Goal: Check status: Check status

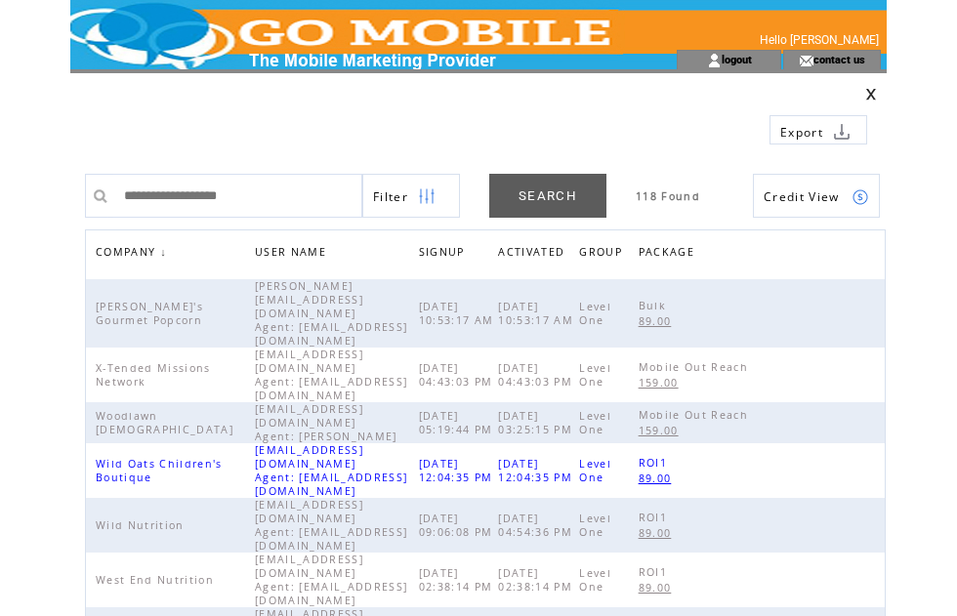
click at [148, 256] on span "COMPANY" at bounding box center [128, 254] width 64 height 28
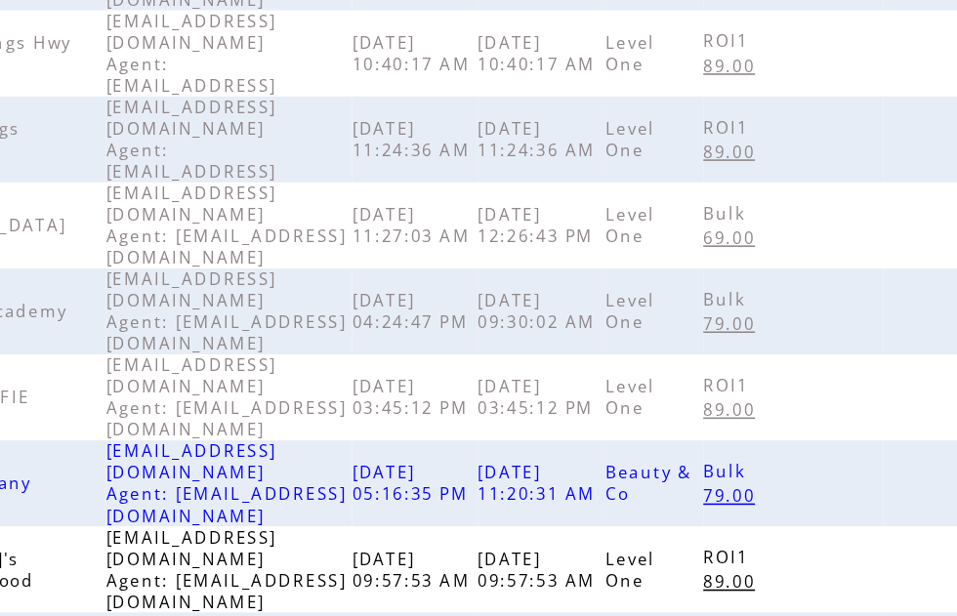
scroll to position [615, 0]
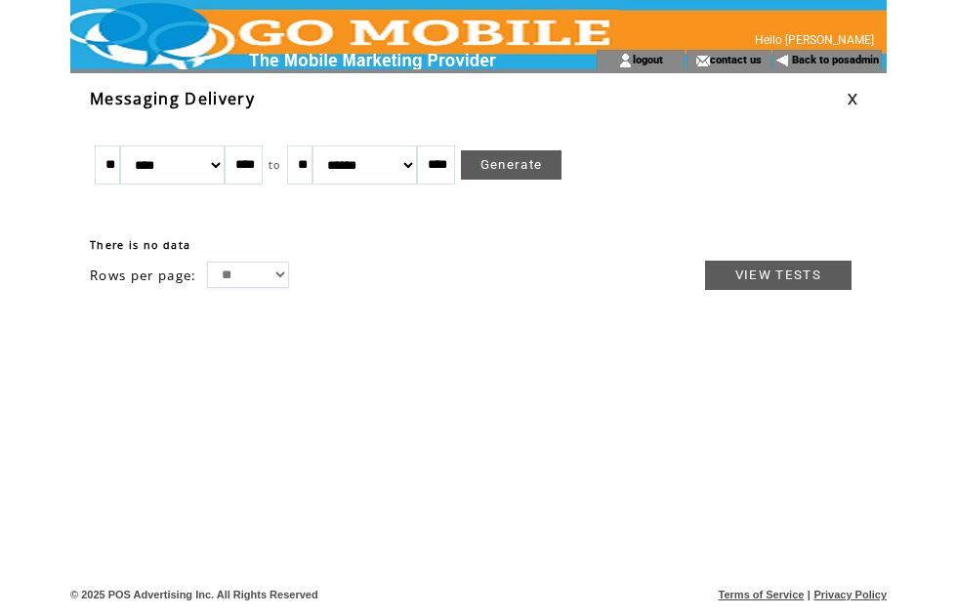
click at [219, 167] on select "******* ******** ***** ***** *** **** **** ****** ********* ******* ******** **…" at bounding box center [172, 164] width 104 height 39
select select "*"
click at [537, 170] on link "Generate" at bounding box center [512, 164] width 102 height 29
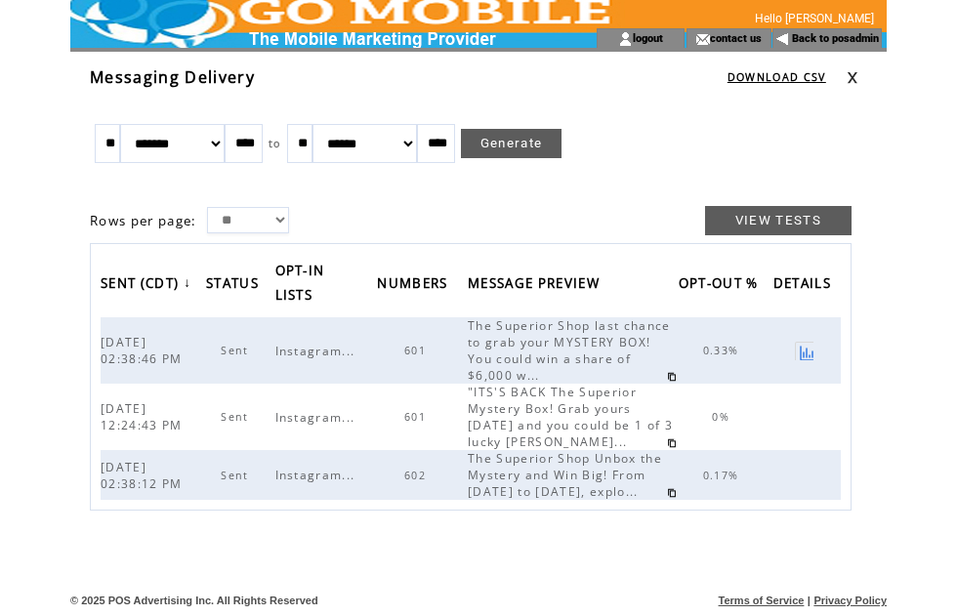
scroll to position [45, 0]
click at [431, 344] on span "601" at bounding box center [417, 351] width 26 height 14
